Goal: Task Accomplishment & Management: Complete application form

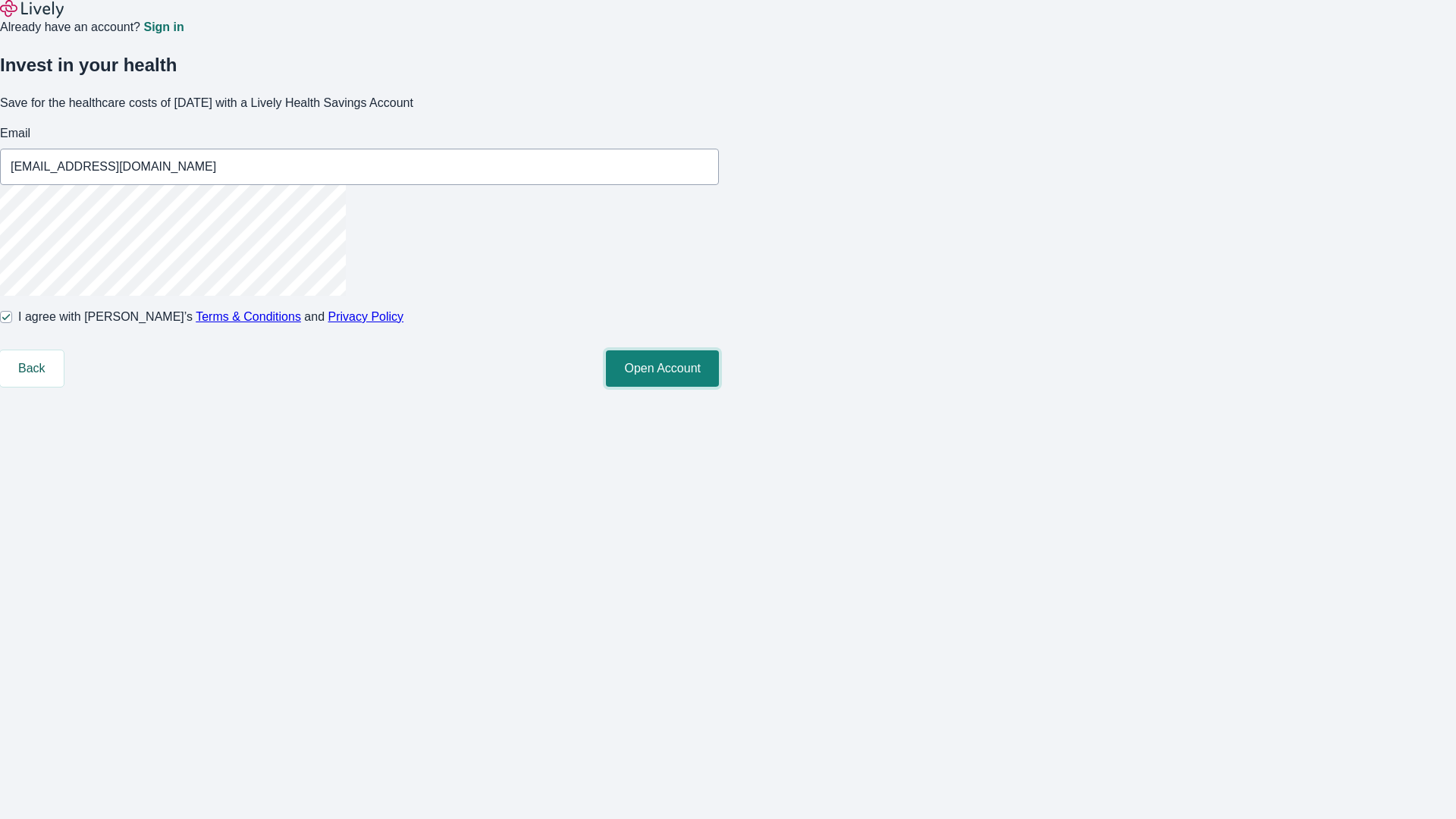
click at [719, 387] on button "Open Account" at bounding box center [662, 369] width 113 height 36
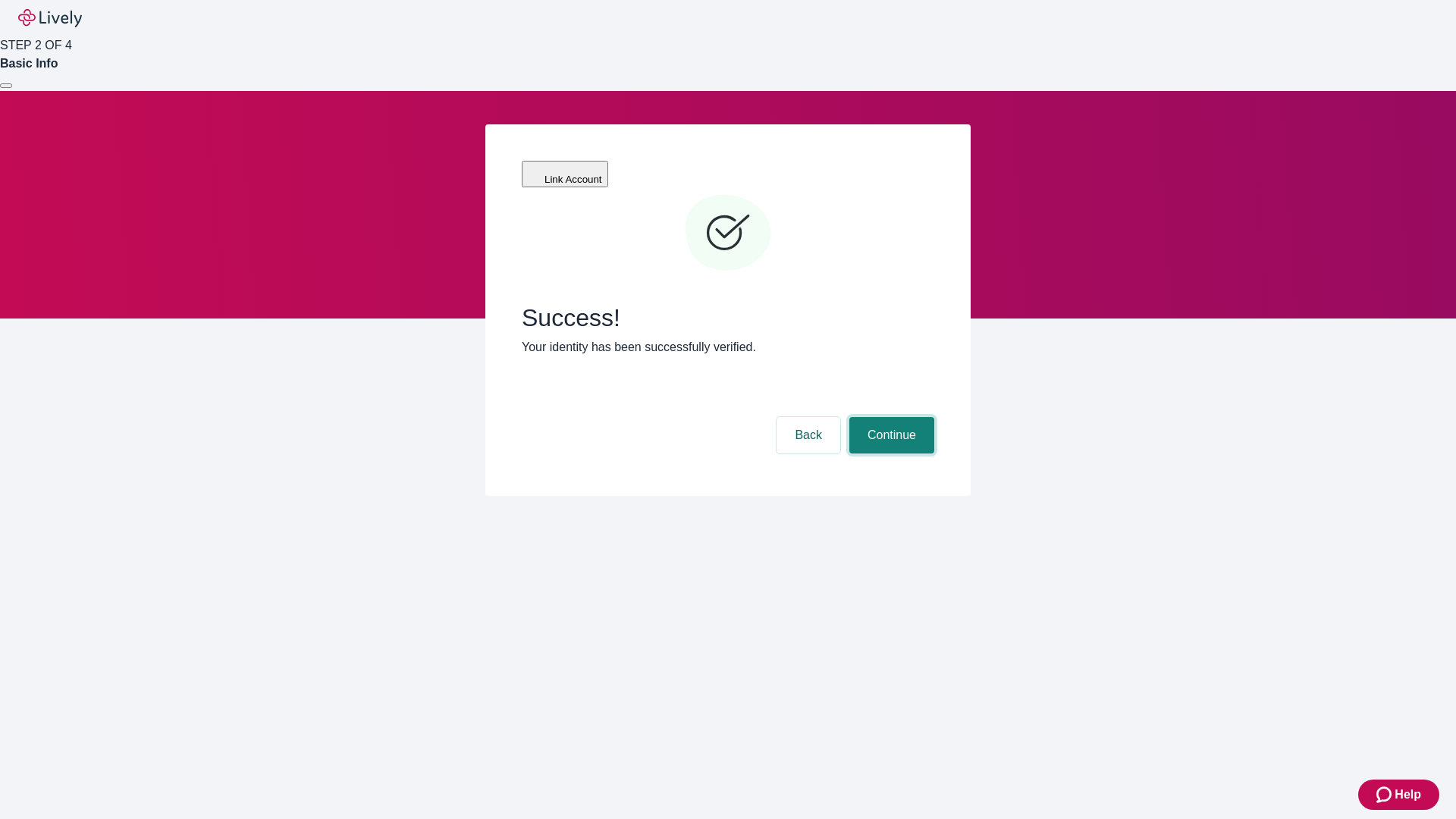
click at [890, 417] on button "Continue" at bounding box center [891, 435] width 85 height 36
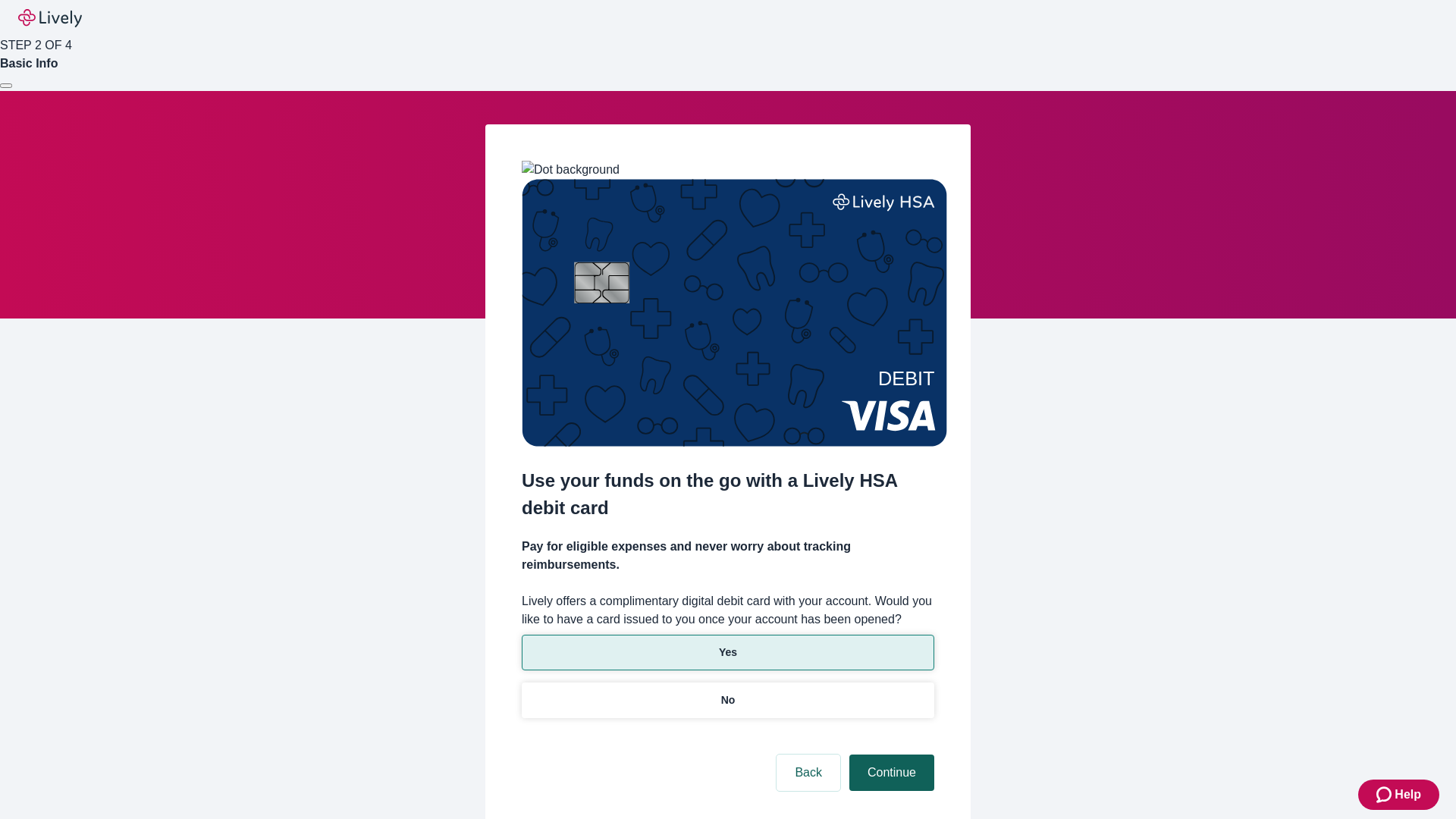
click at [727, 645] on p "Yes" at bounding box center [728, 652] width 18 height 16
click at [890, 755] on button "Continue" at bounding box center [891, 773] width 85 height 36
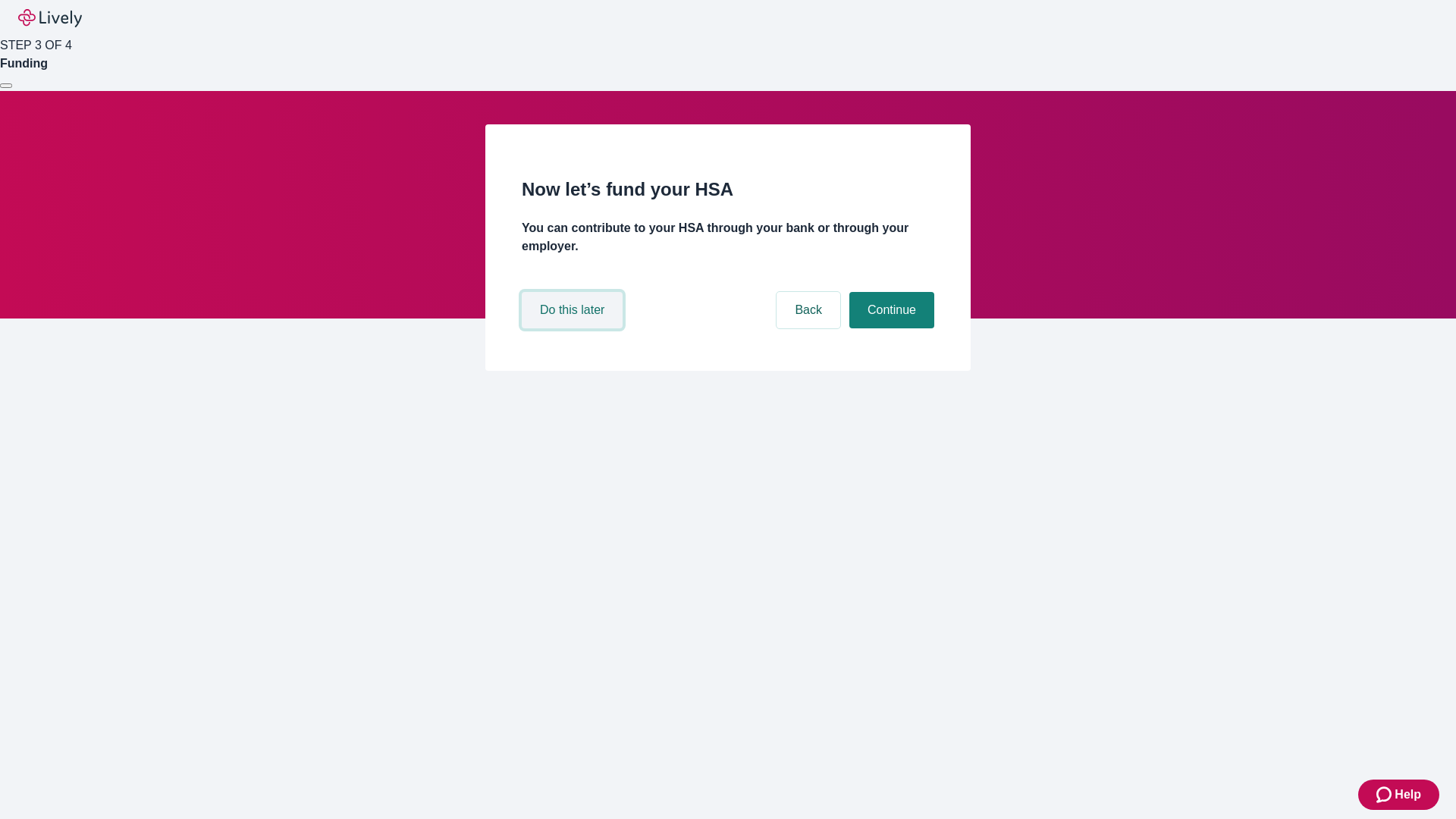
click at [574, 329] on button "Do this later" at bounding box center [572, 310] width 101 height 36
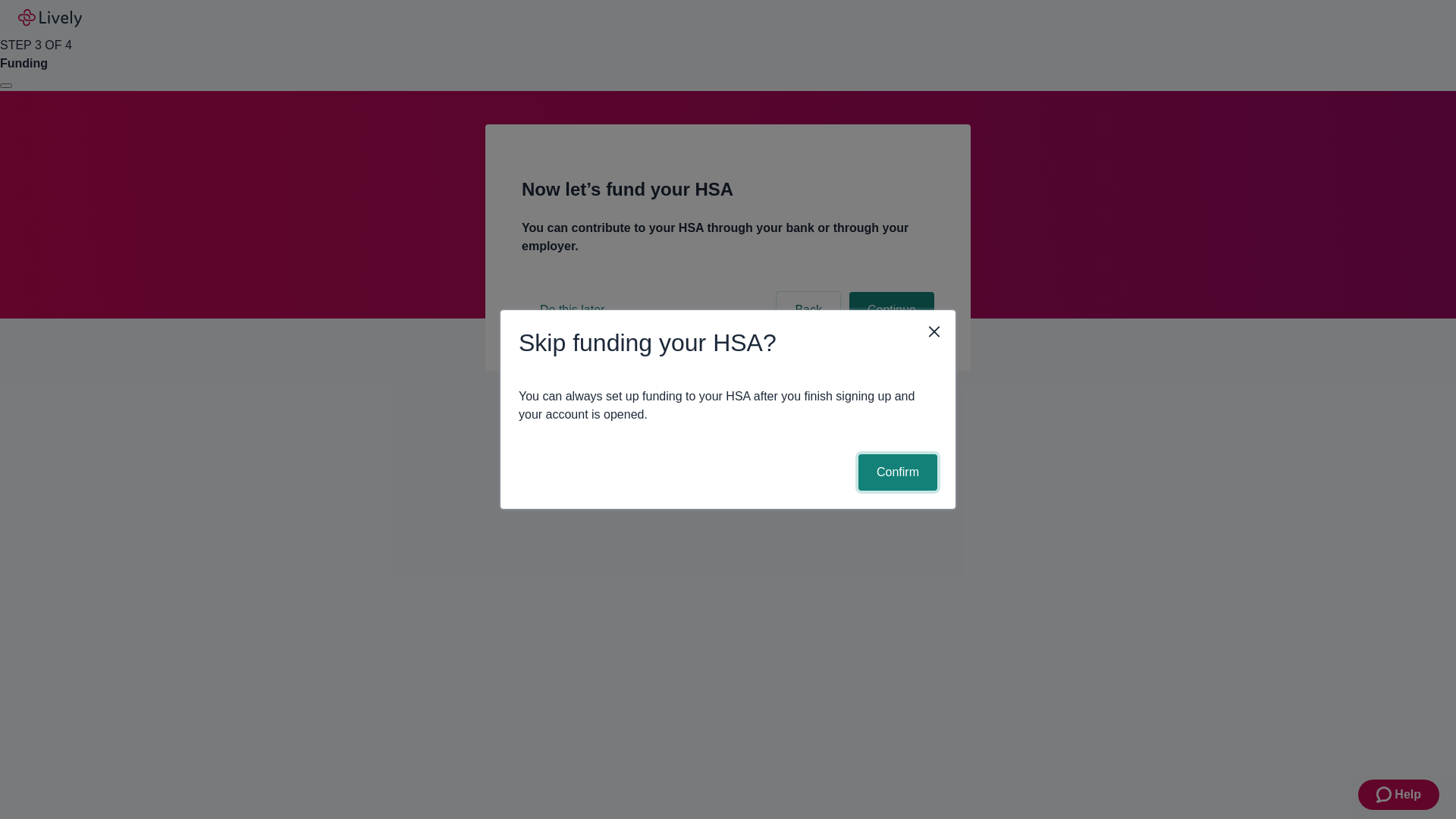
click at [896, 472] on button "Confirm" at bounding box center [898, 472] width 79 height 36
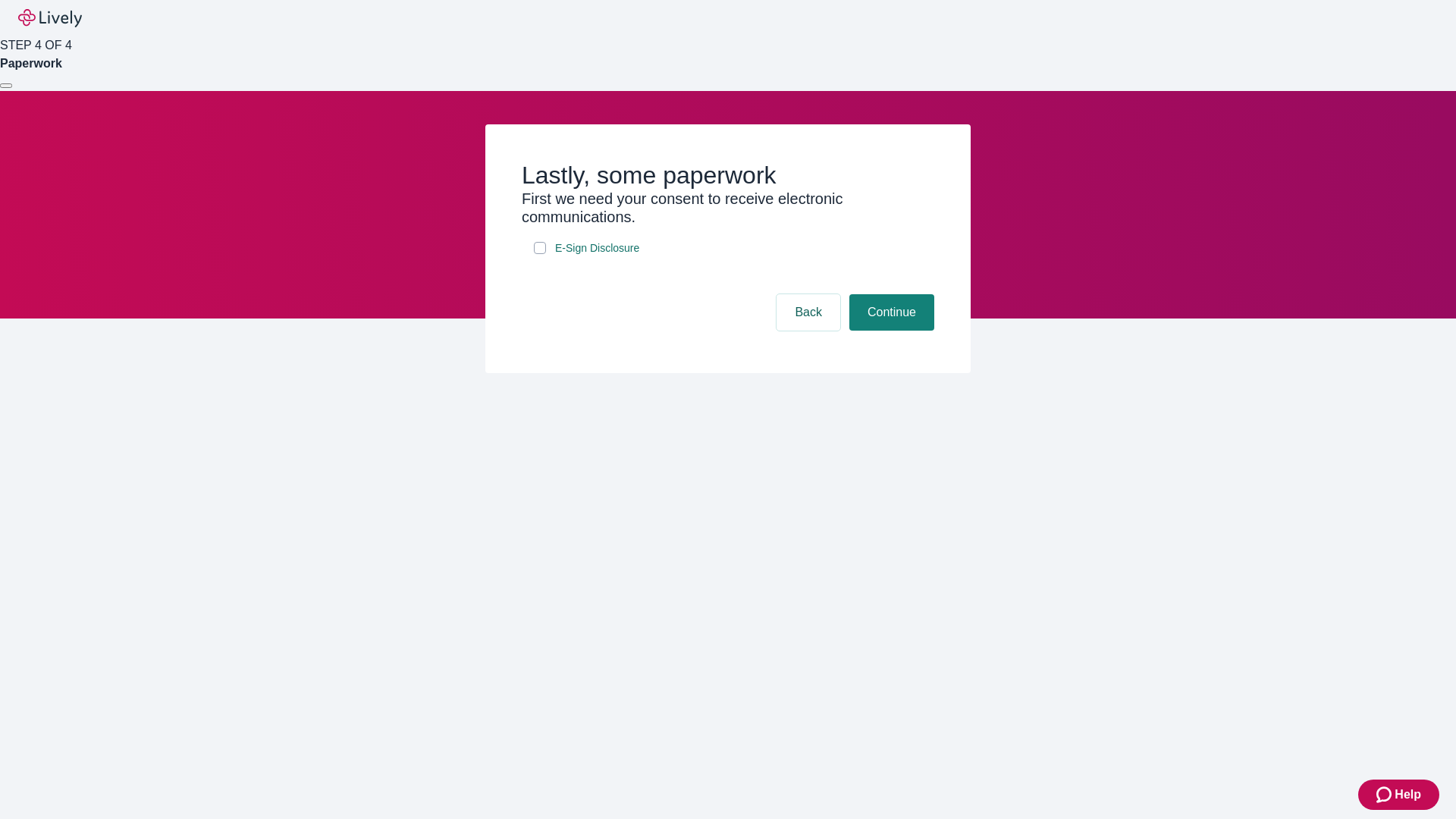
click at [540, 254] on input "E-Sign Disclosure" at bounding box center [540, 248] width 12 height 12
checkbox input "true"
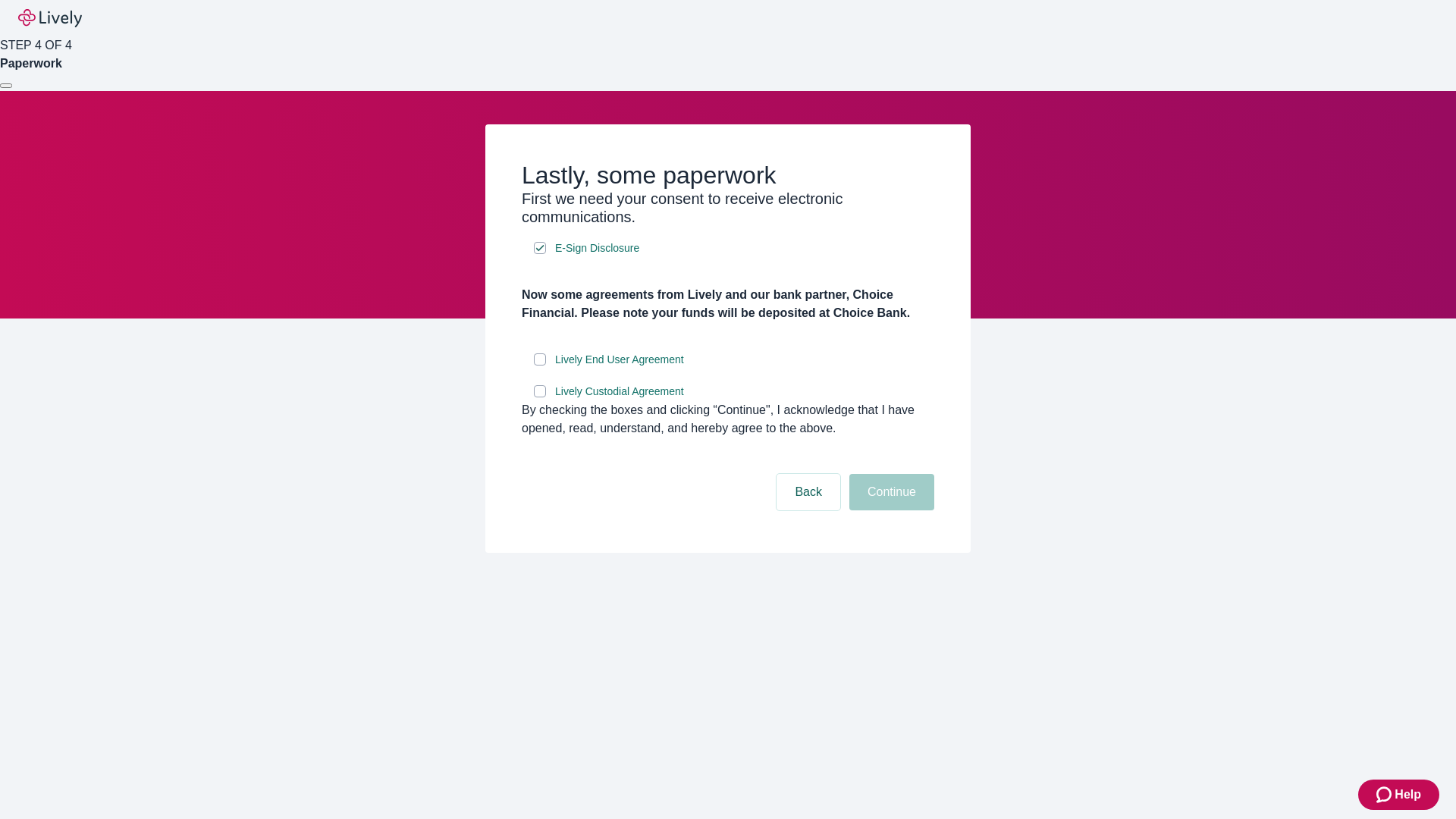
click at [540, 366] on input "Lively End User Agreement" at bounding box center [540, 359] width 12 height 12
checkbox input "true"
click at [540, 397] on input "Lively Custodial Agreement" at bounding box center [540, 391] width 12 height 12
checkbox input "true"
click at [890, 510] on button "Continue" at bounding box center [891, 492] width 85 height 36
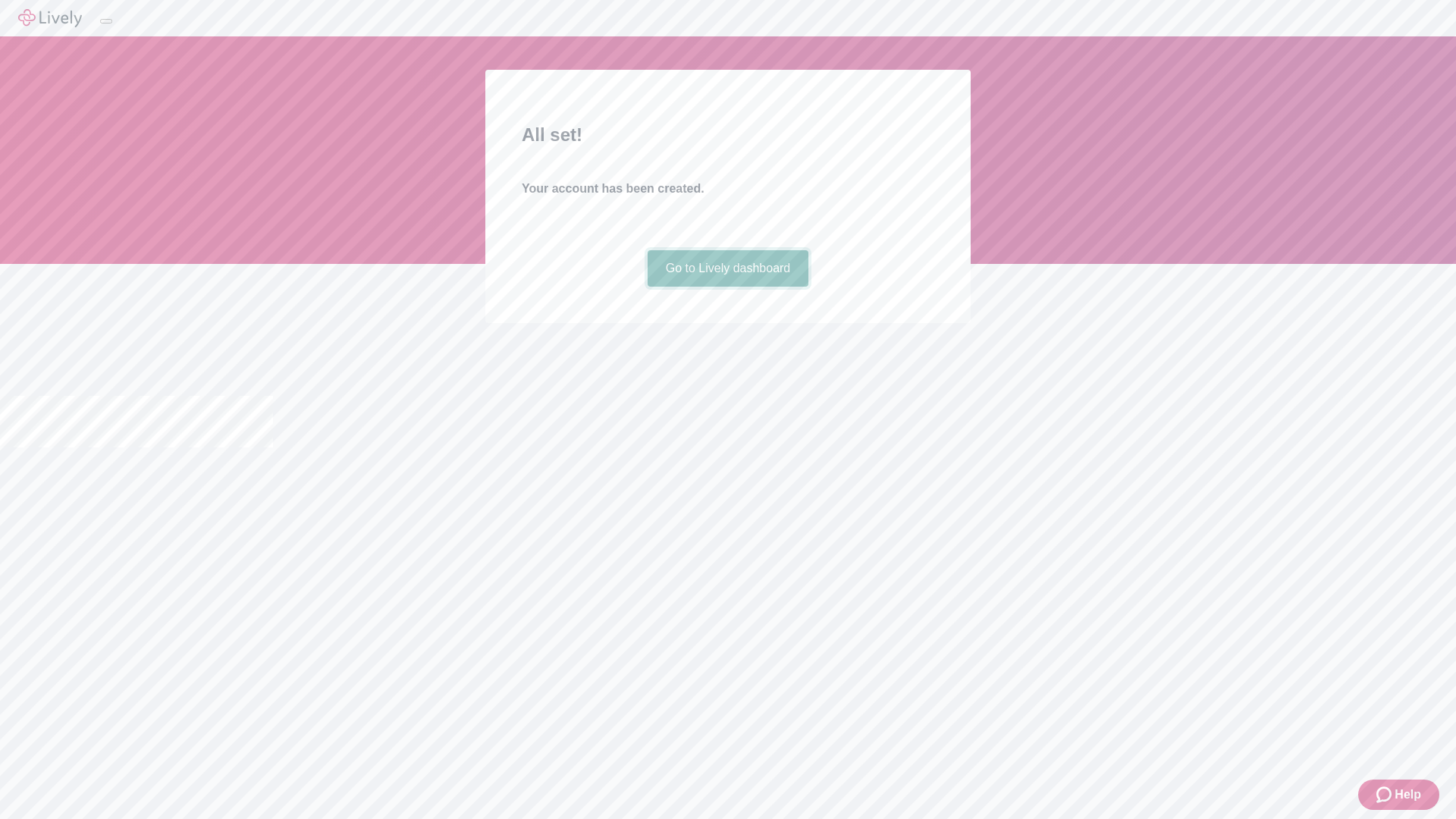
click at [727, 286] on link "Go to Lively dashboard" at bounding box center [729, 268] width 162 height 36
